Goal: Check status

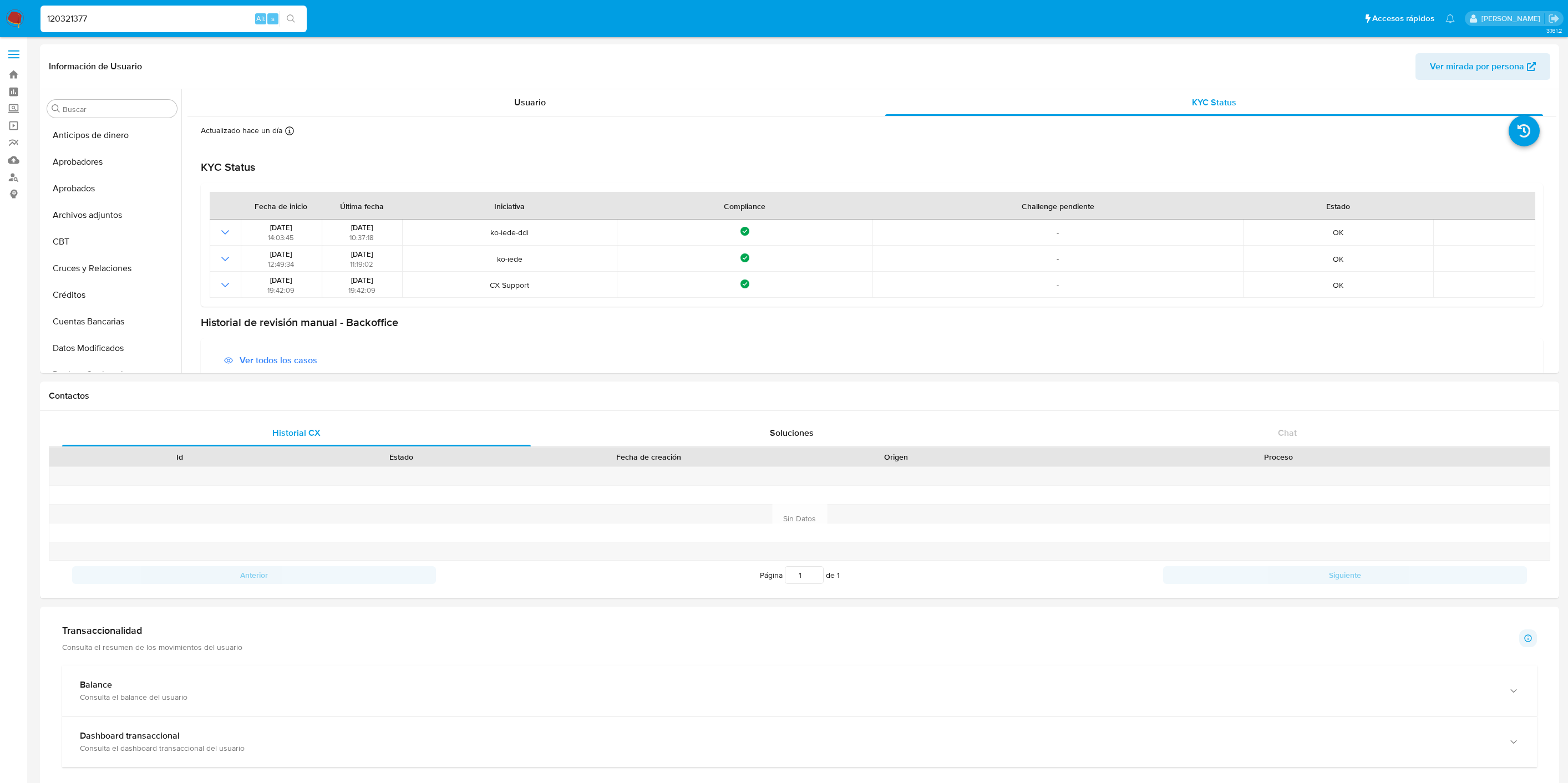
select select "10"
click at [128, 17] on input "120321377" at bounding box center [173, 19] width 266 height 15
type input "3Qlnw0RBlPQpxoZxKuPua3tD"
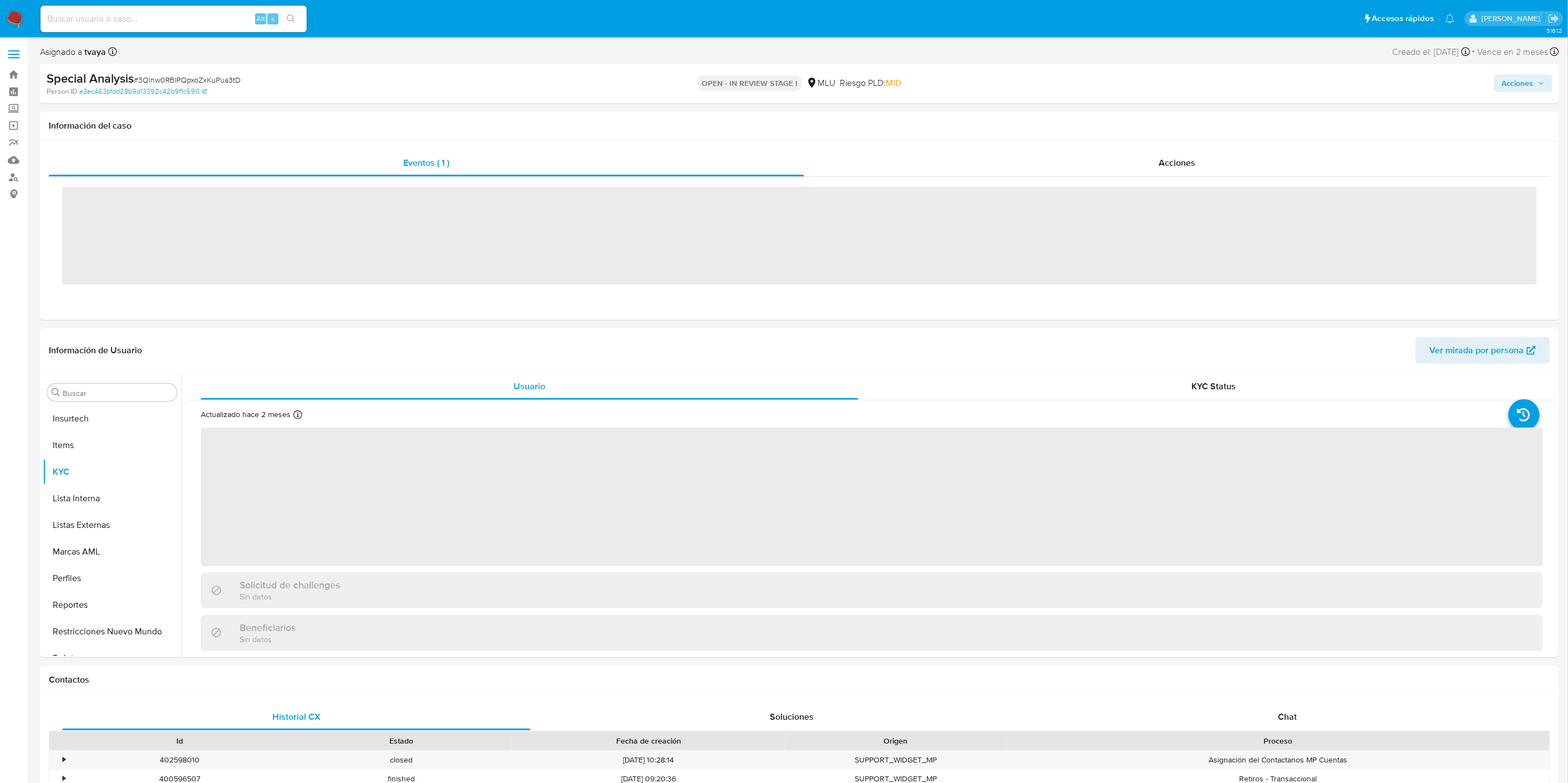
scroll to position [548, 0]
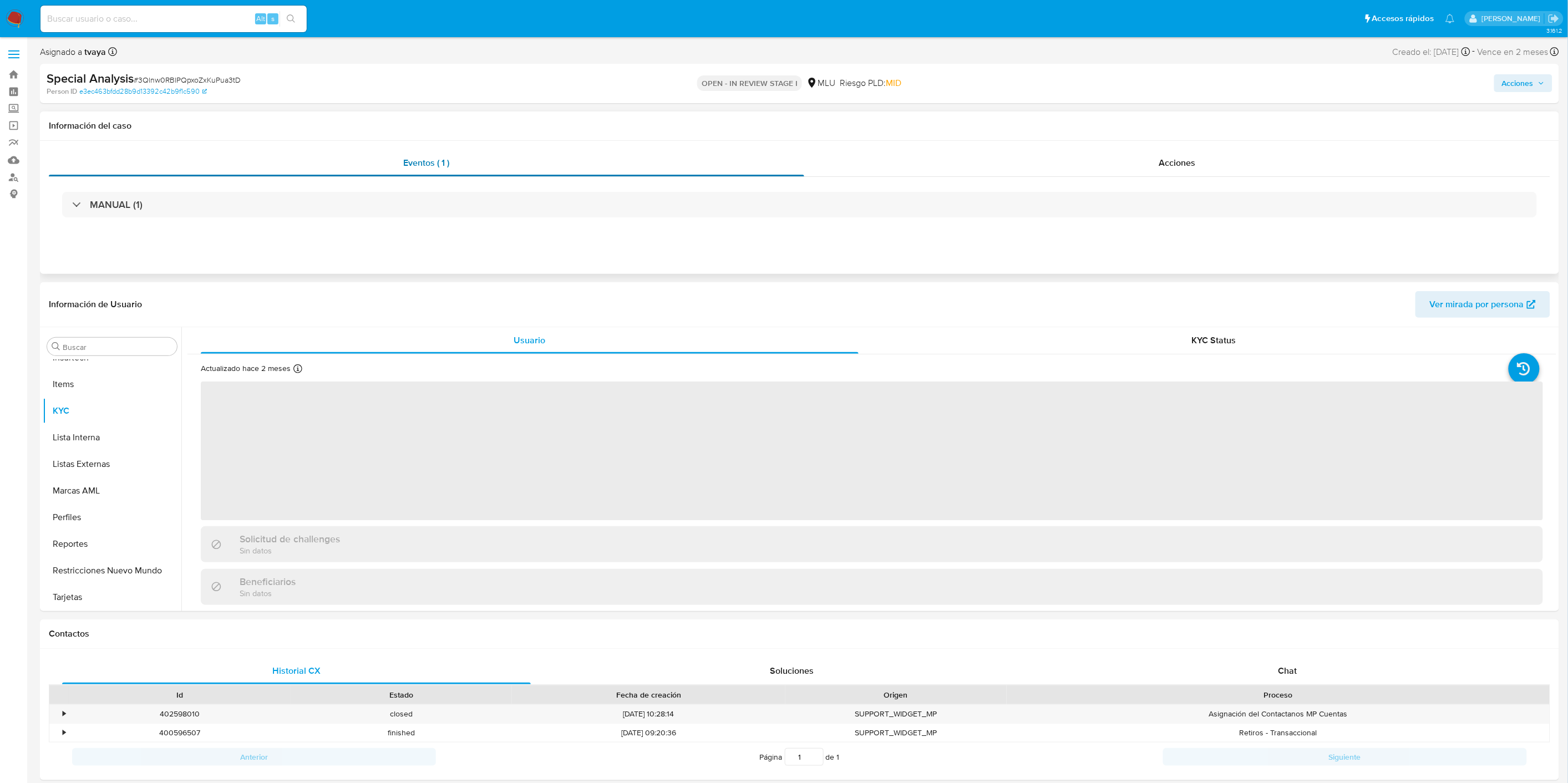
select select "10"
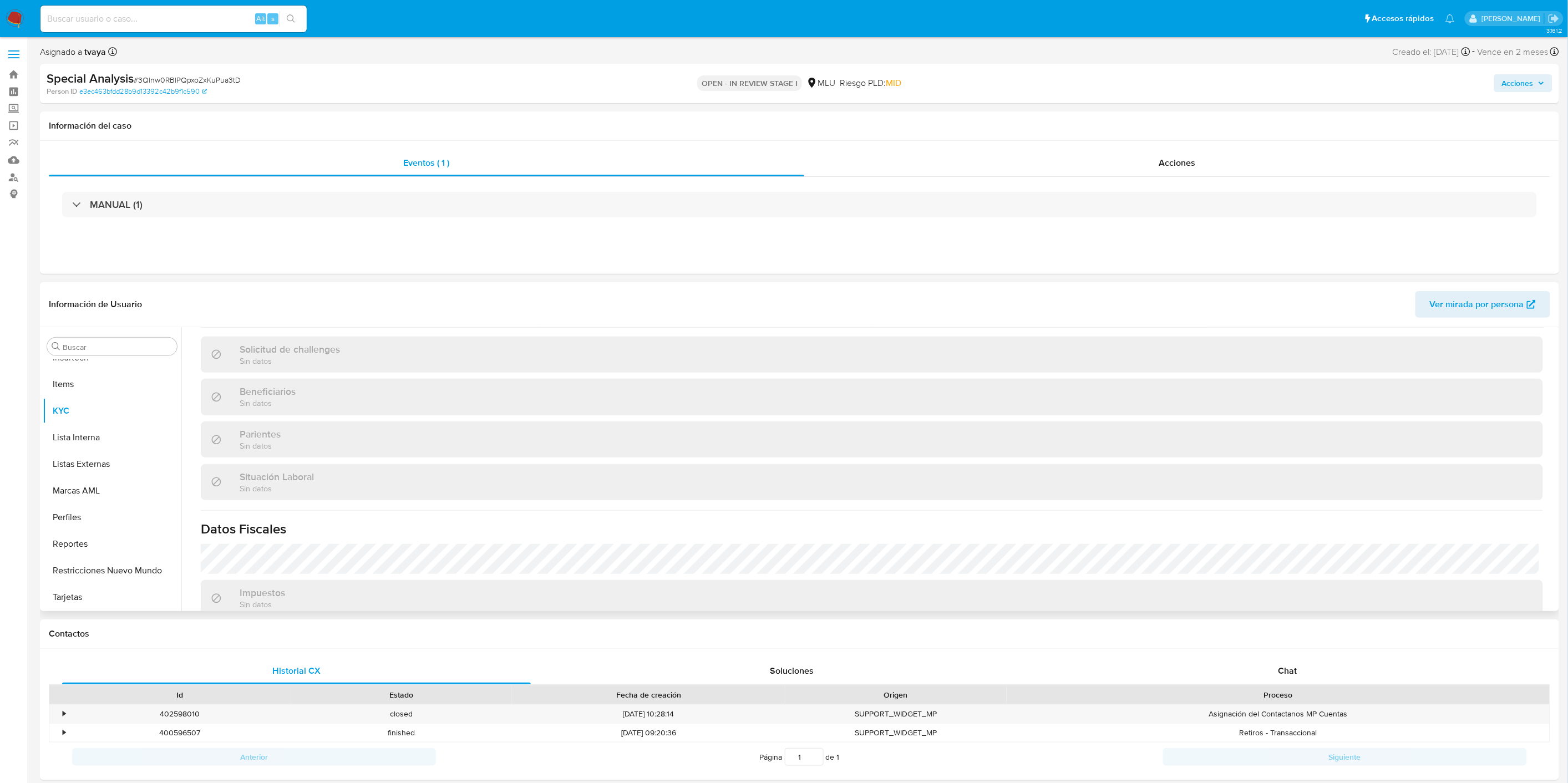
scroll to position [546, 0]
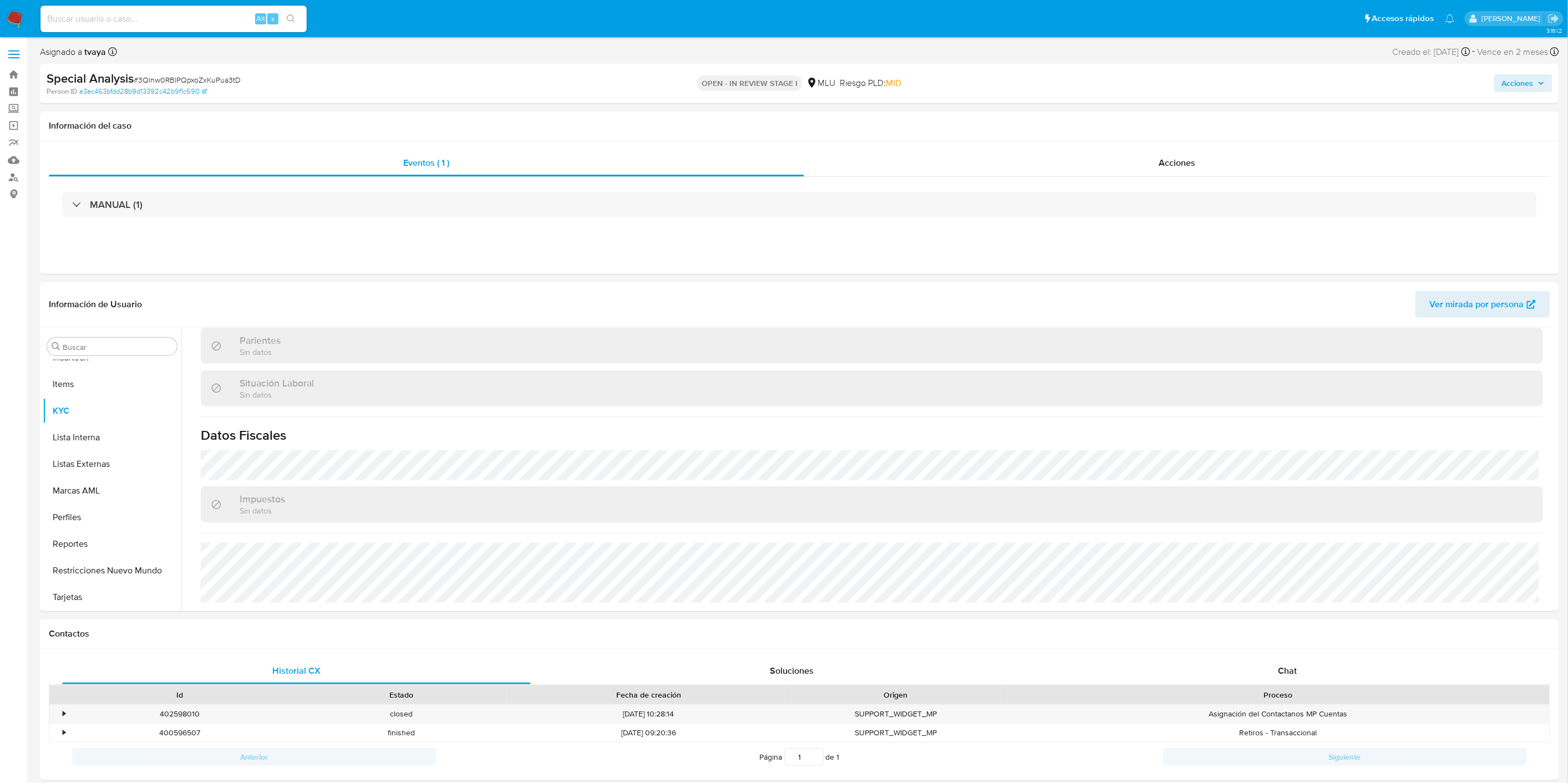
click at [98, 13] on input at bounding box center [173, 19] width 266 height 15
paste input "SfWEDttNjBw4eJ3Da6xjoyCL"
type input "SfWEDttNjBw4eJ3Da6xjoyCL"
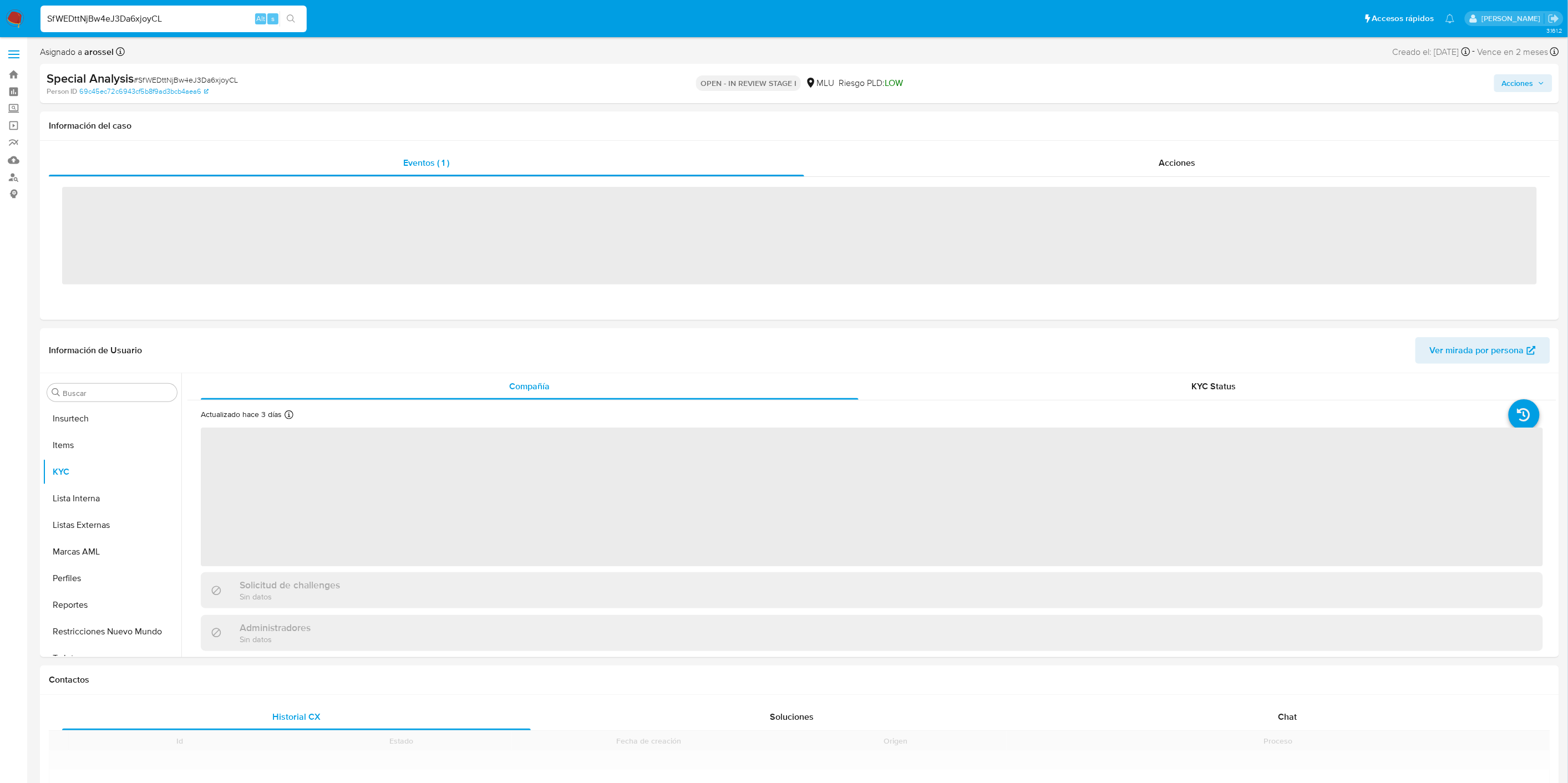
scroll to position [548, 0]
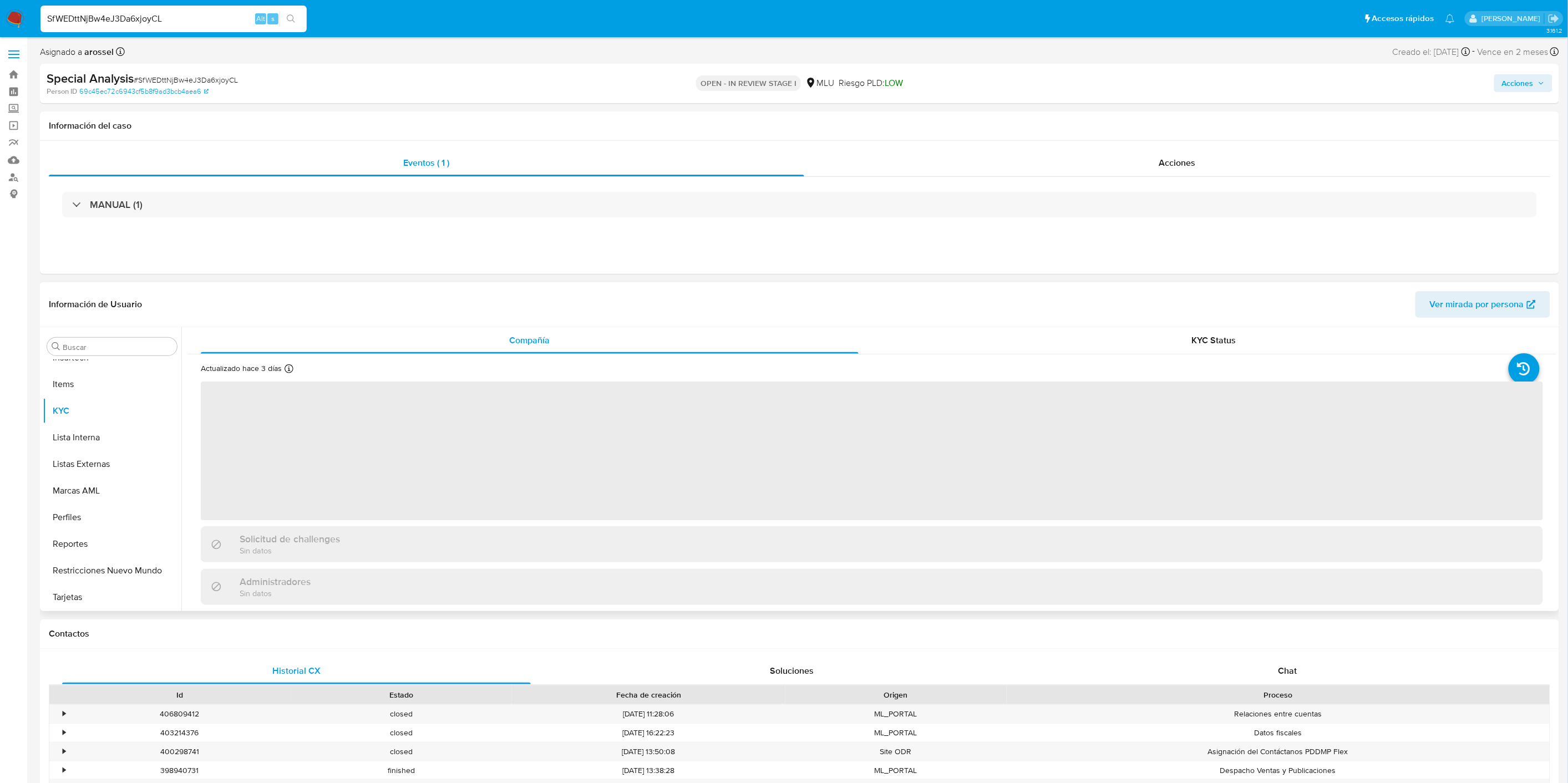
select select "10"
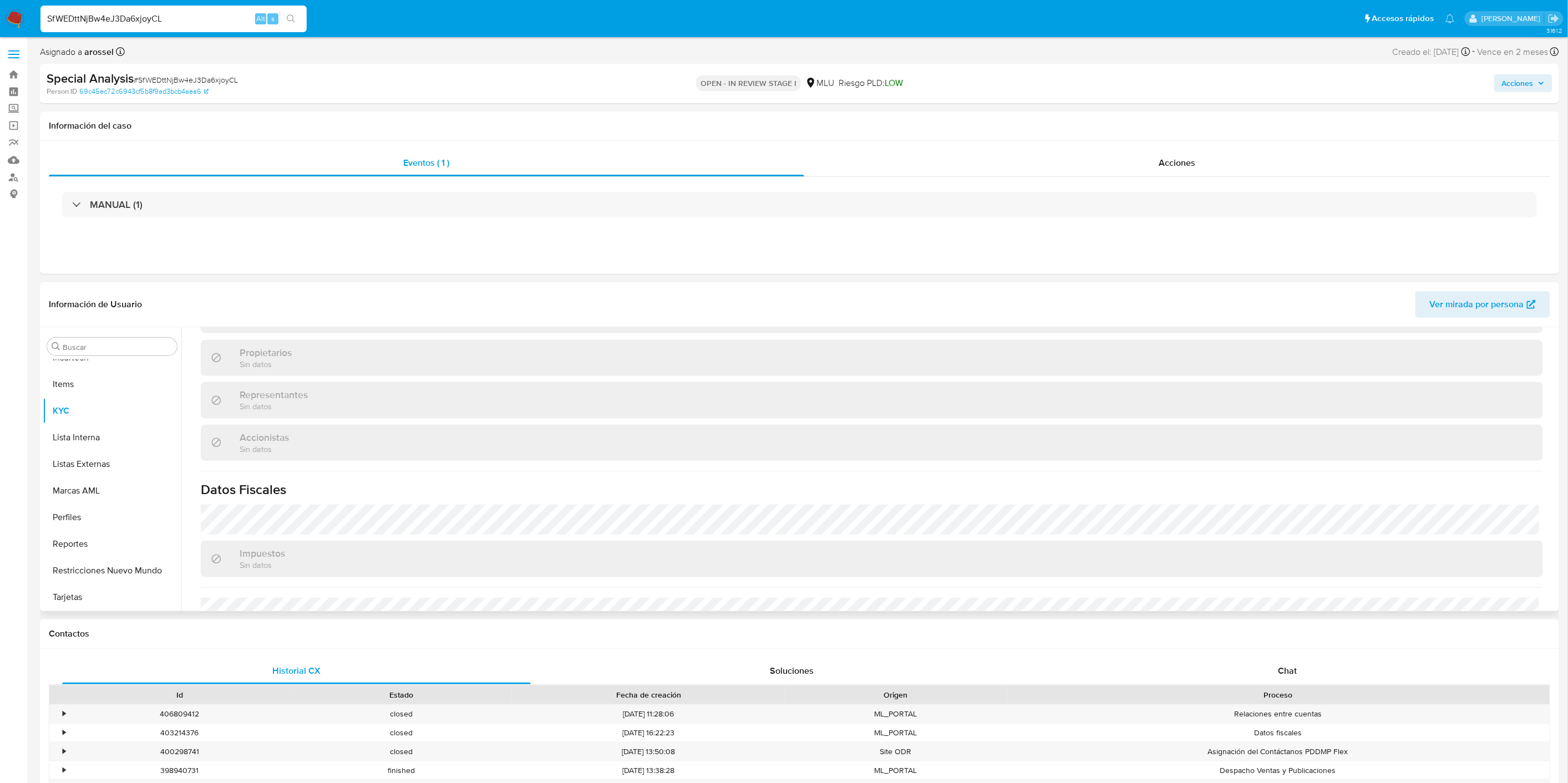
scroll to position [630, 0]
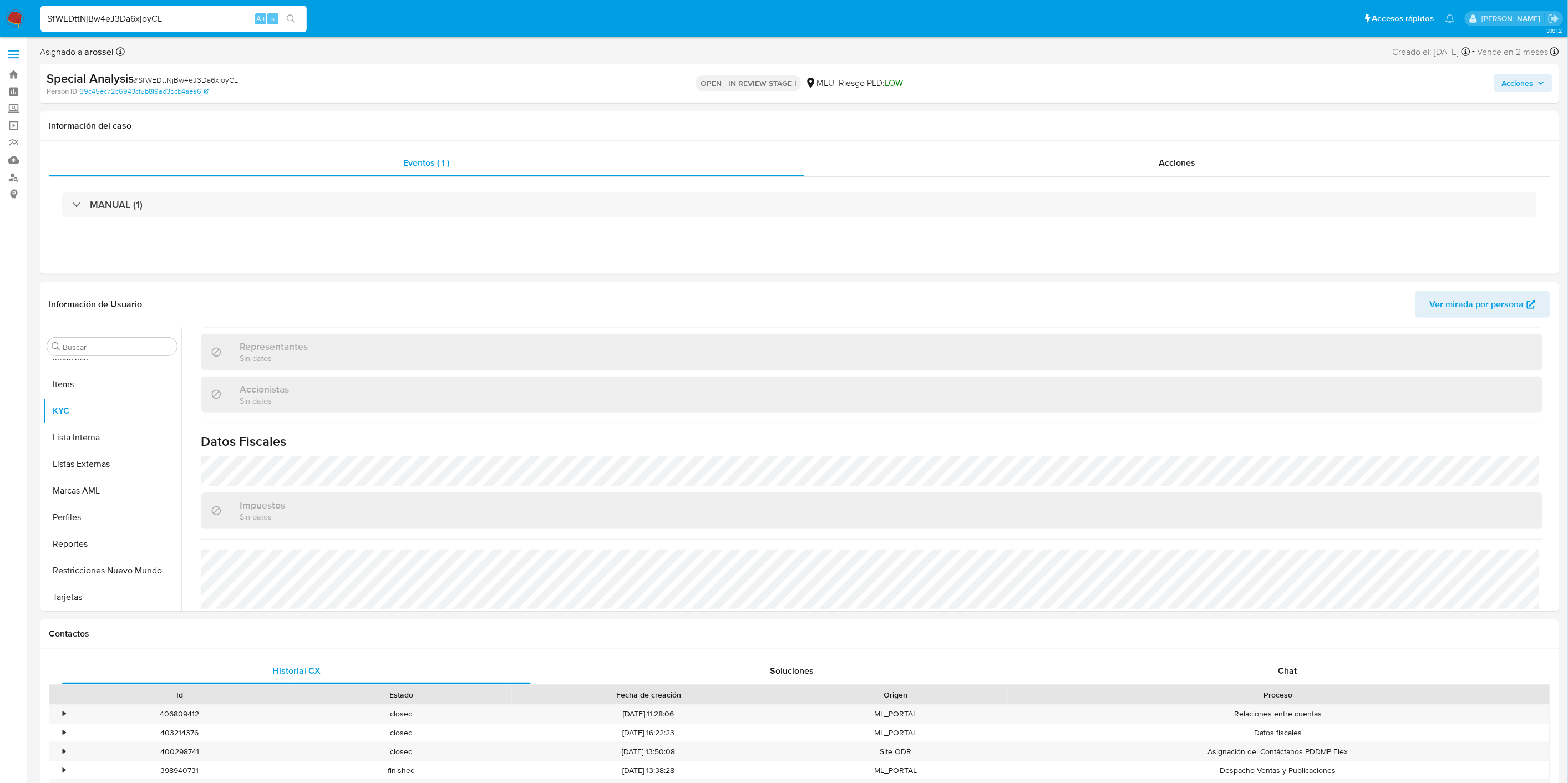
click at [104, 14] on input "SfWEDttNjBw4eJ3Da6xjoyCL" at bounding box center [173, 19] width 266 height 15
paste input "Nj4gmk1BiPioQDqELSRitPAv"
type input "Nj4gmk1BiPioQDqELSRitPAv"
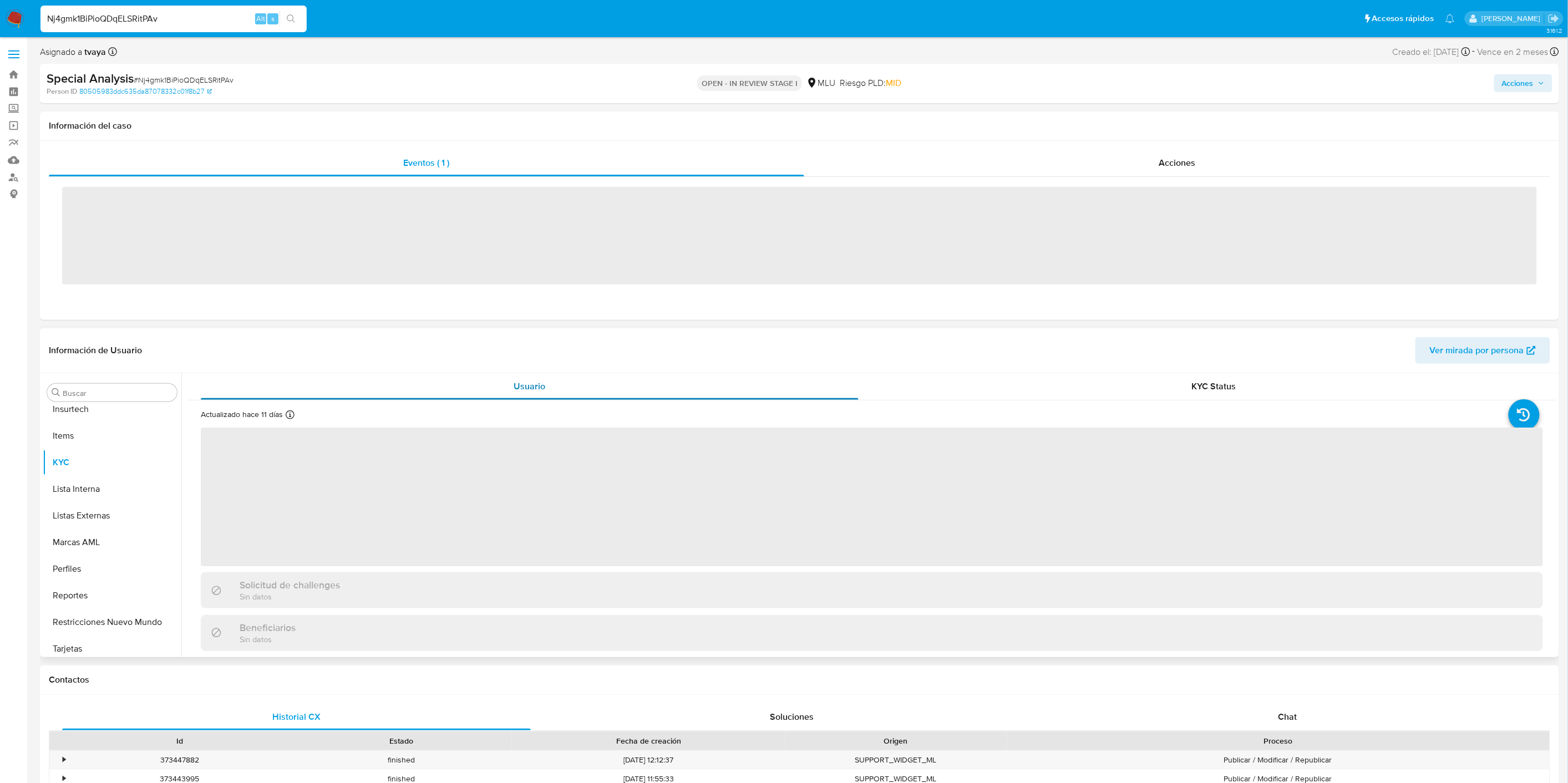
scroll to position [548, 0]
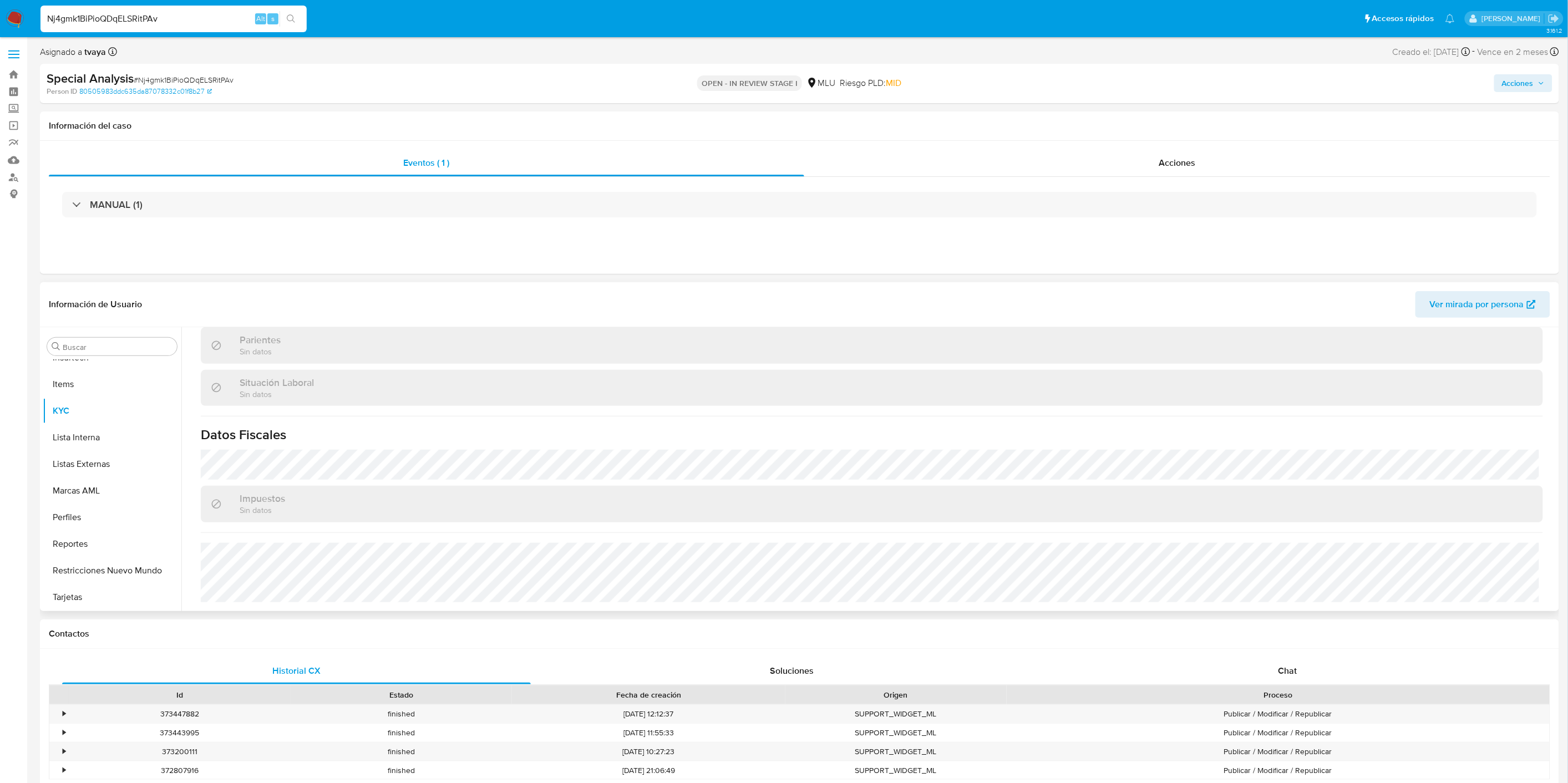
select select "10"
